Goal: Check status: Check status

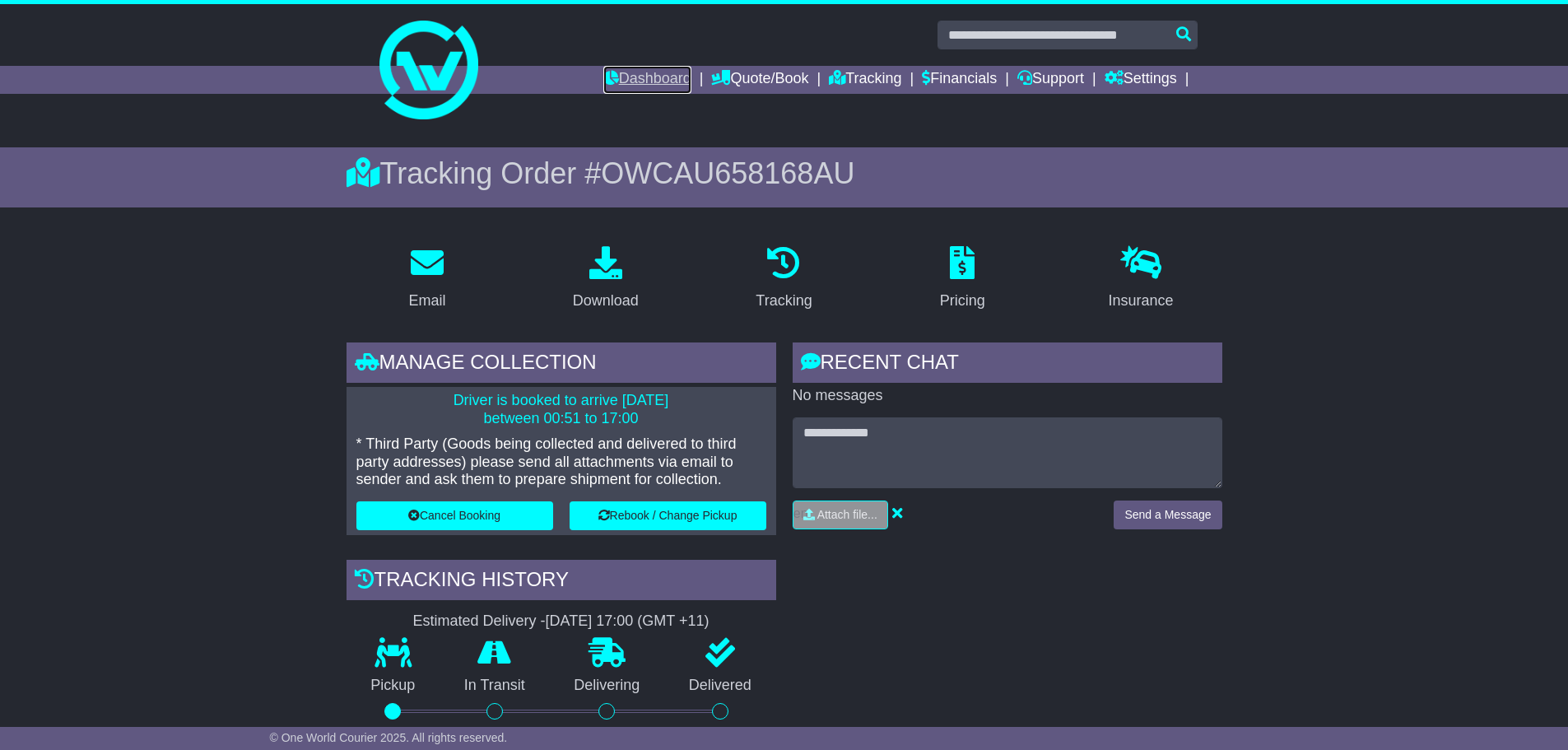
click at [638, 75] on link "Dashboard" at bounding box center [647, 79] width 88 height 28
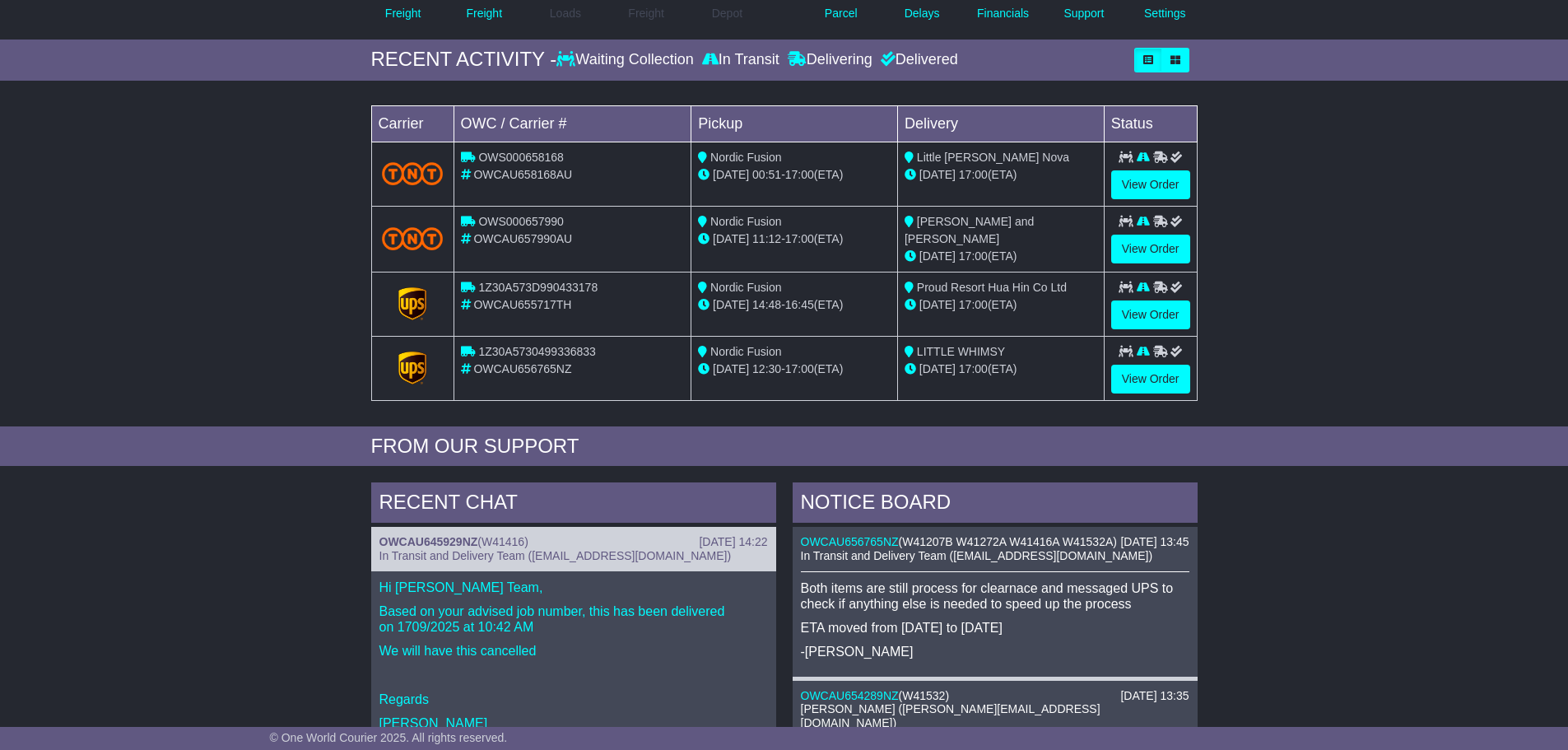
scroll to position [165, 0]
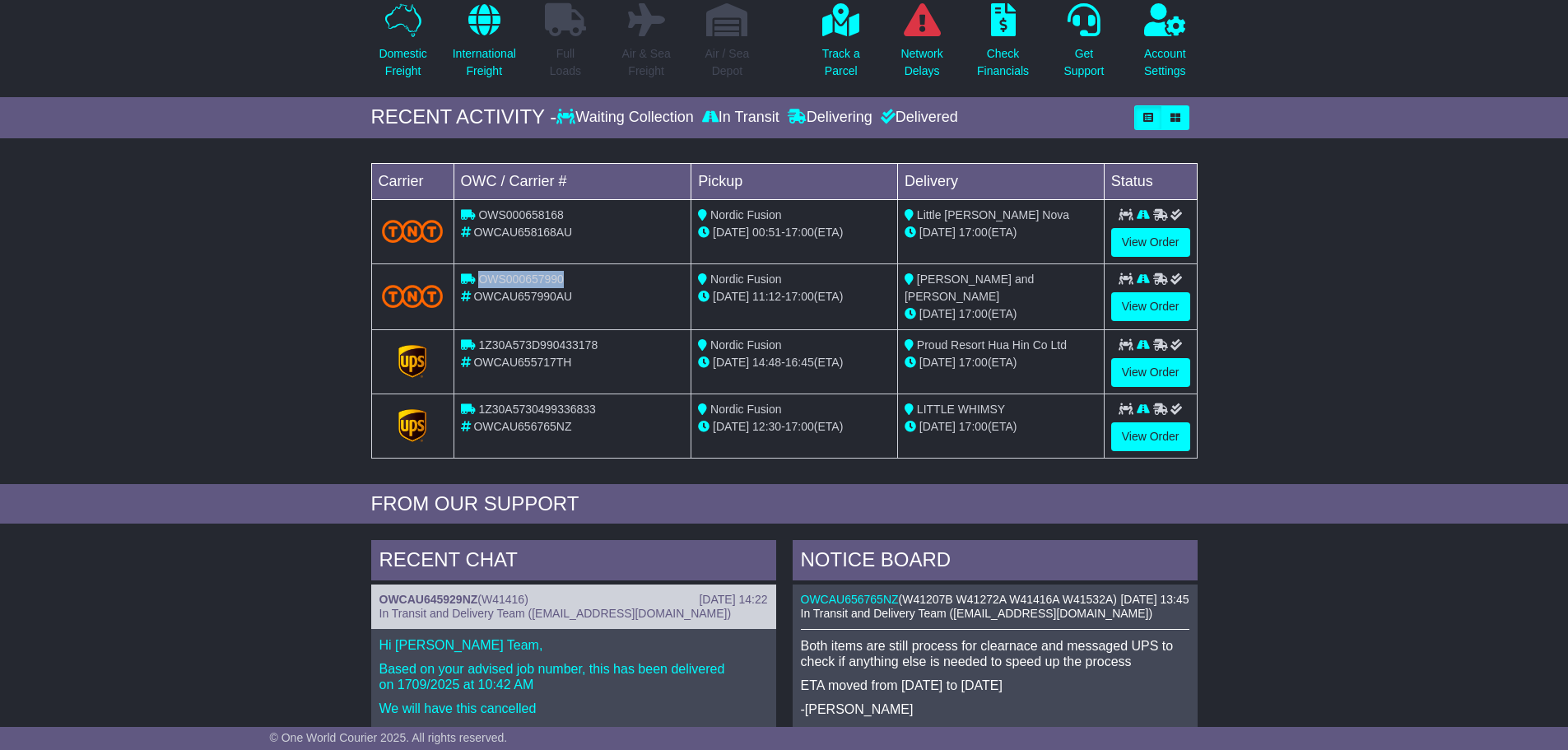
drag, startPoint x: 569, startPoint y: 280, endPoint x: 481, endPoint y: 266, distance: 89.1
click at [481, 266] on td "OWS000657990 OWCAU657990AU" at bounding box center [572, 296] width 238 height 66
copy span "OWS000657990"
drag, startPoint x: 546, startPoint y: 213, endPoint x: 480, endPoint y: 215, distance: 66.0
click at [480, 215] on div "OWS000658168" at bounding box center [573, 215] width 224 height 17
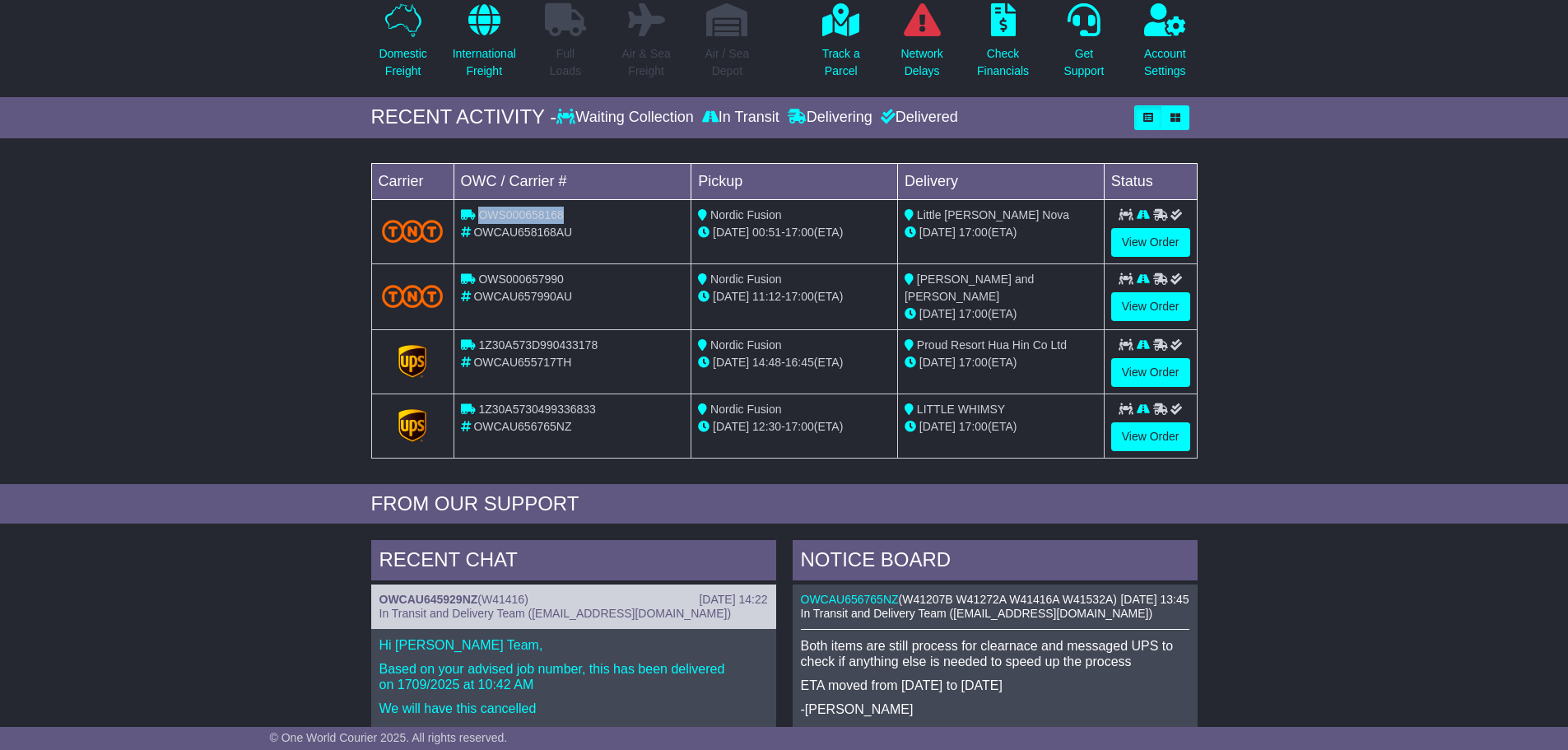
copy span "OWS000658168"
